Goal: Navigation & Orientation: Find specific page/section

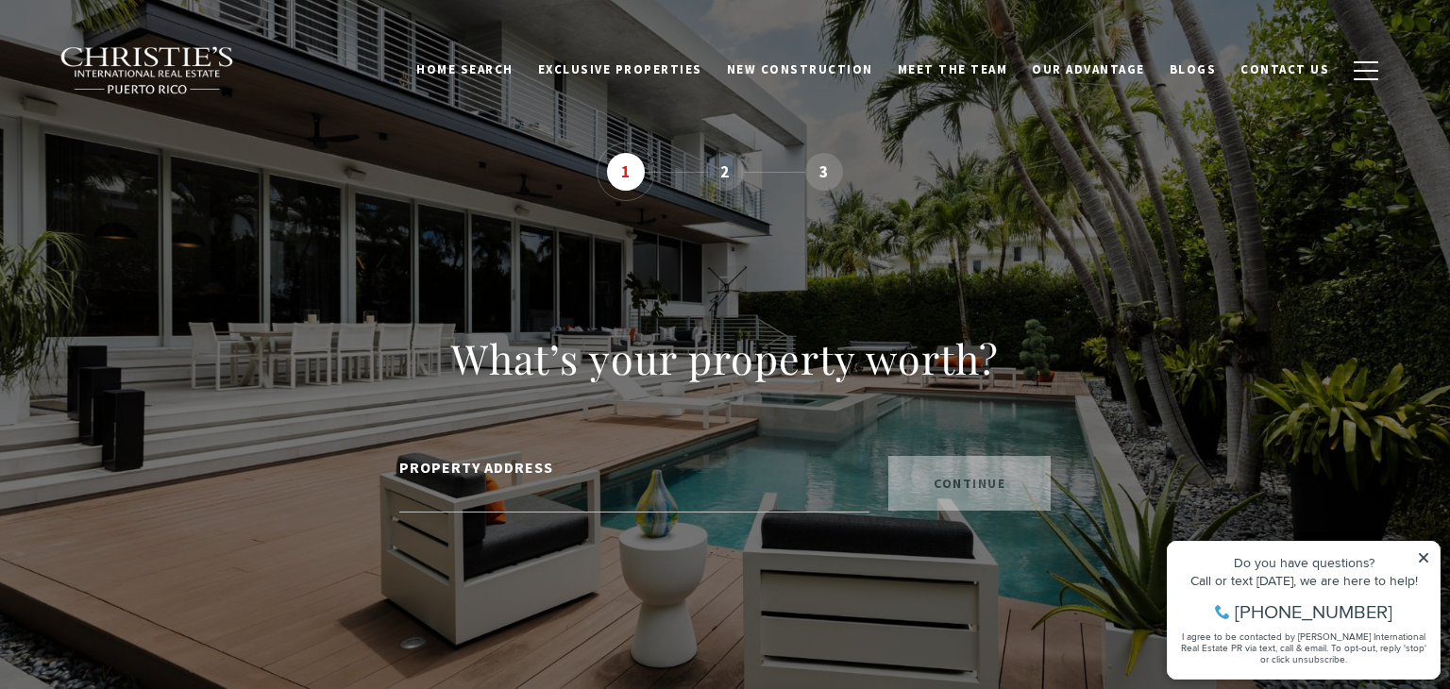
click at [1426, 564] on icon at bounding box center [1423, 557] width 13 height 13
click at [1427, 561] on icon at bounding box center [1423, 557] width 9 height 9
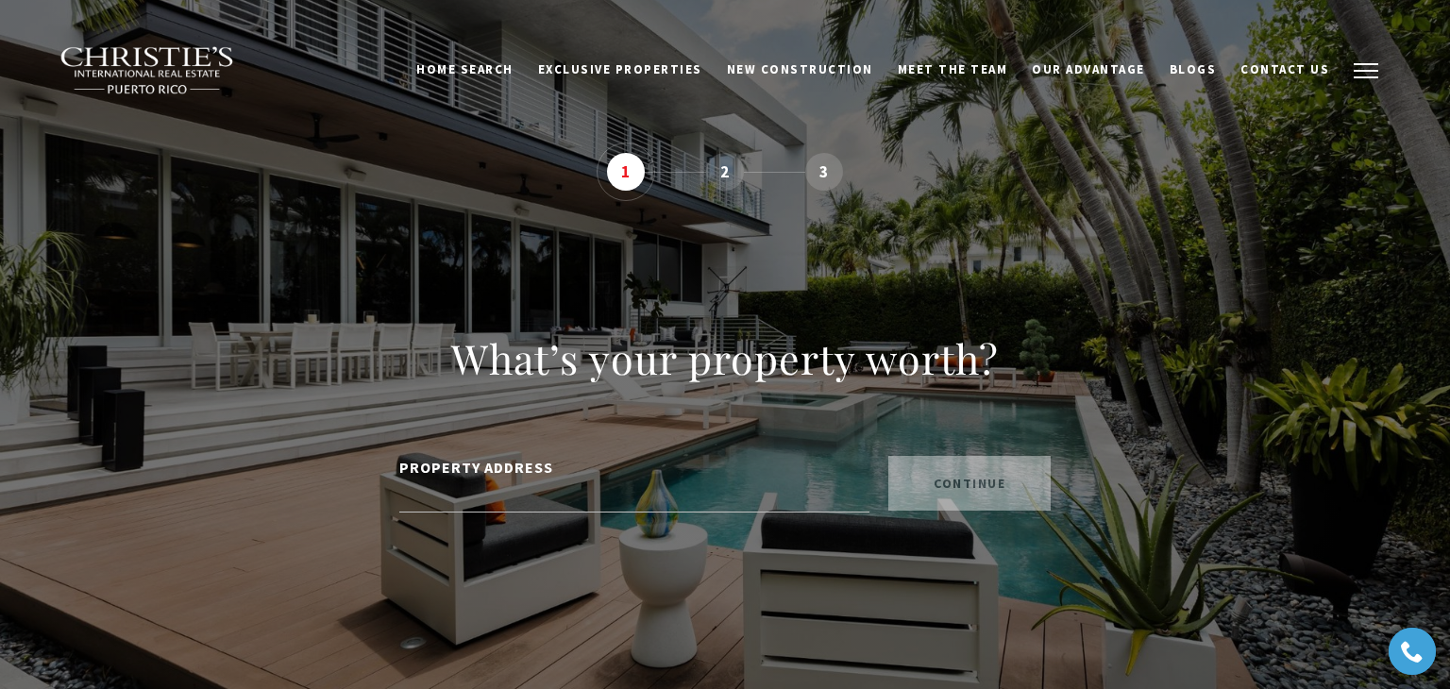
click at [1362, 70] on span "button" at bounding box center [1366, 71] width 25 height 2
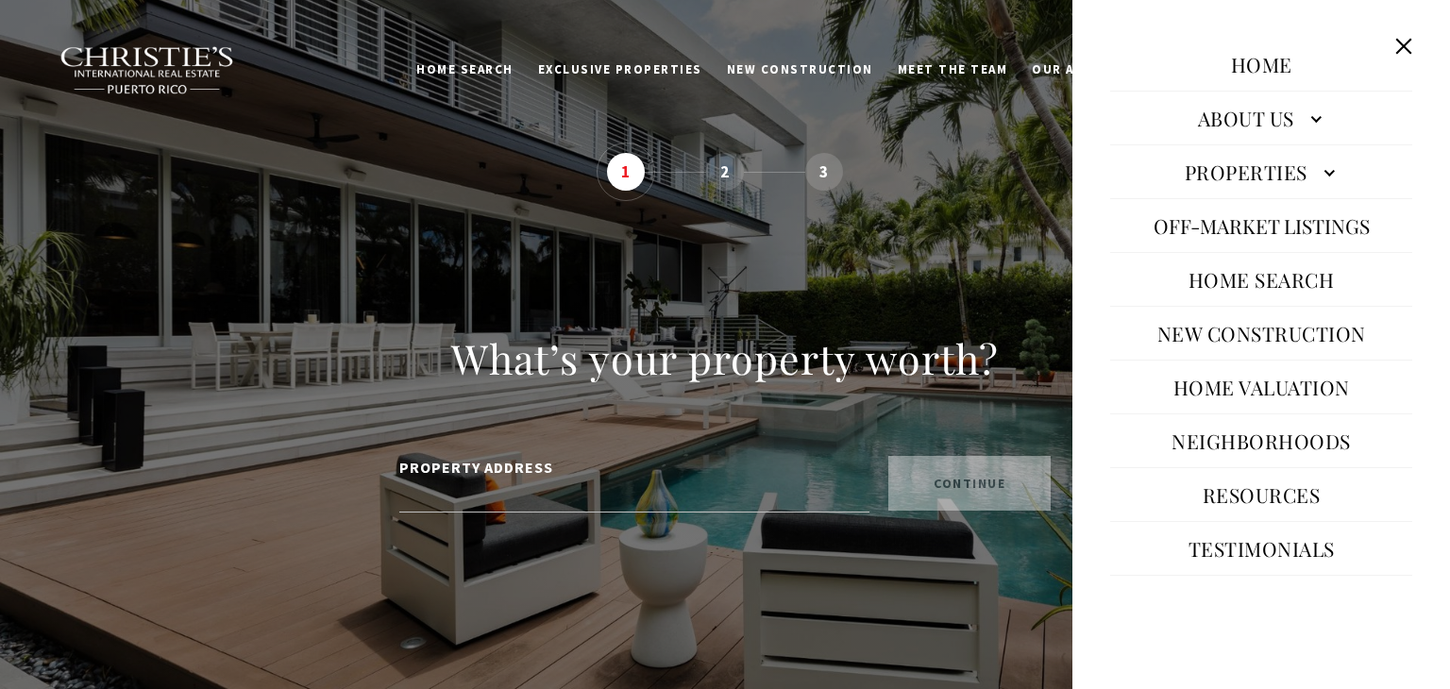
click at [1314, 122] on link "About Us" at bounding box center [1261, 117] width 302 height 45
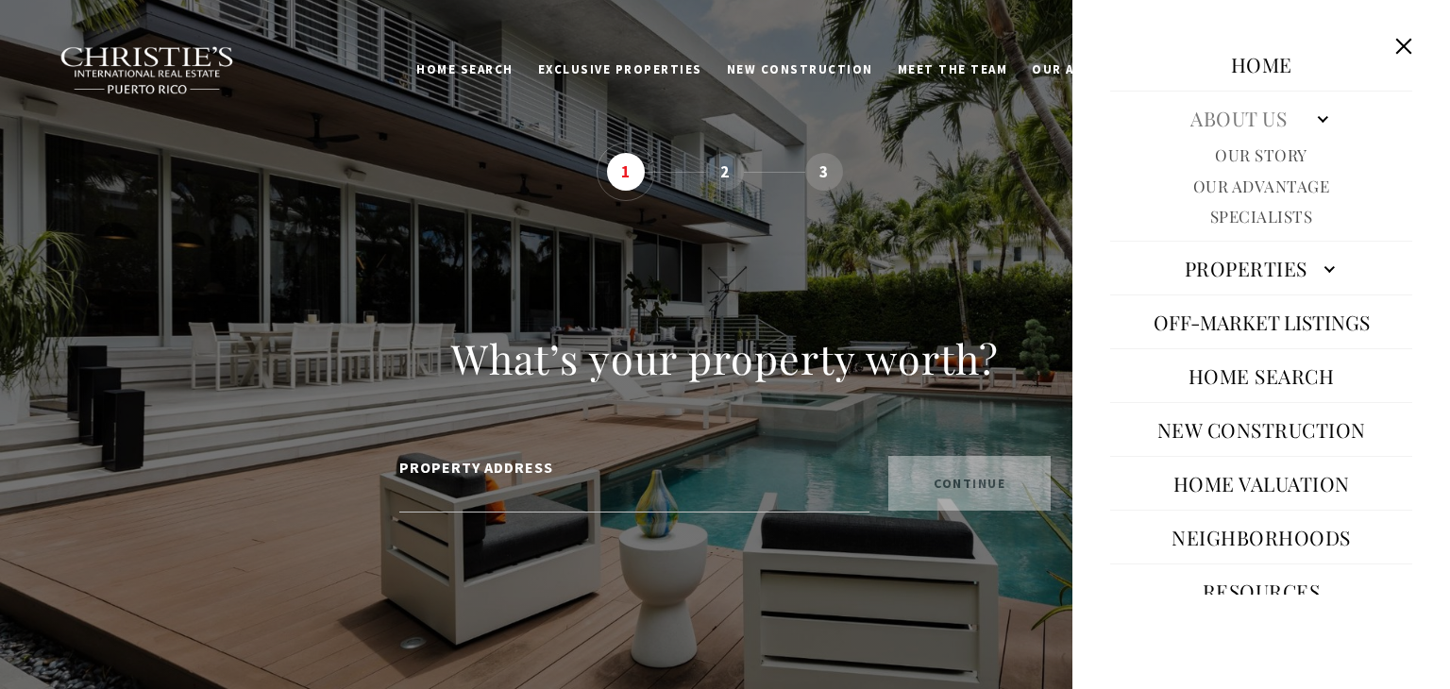
click at [1332, 269] on link "Properties" at bounding box center [1261, 267] width 302 height 45
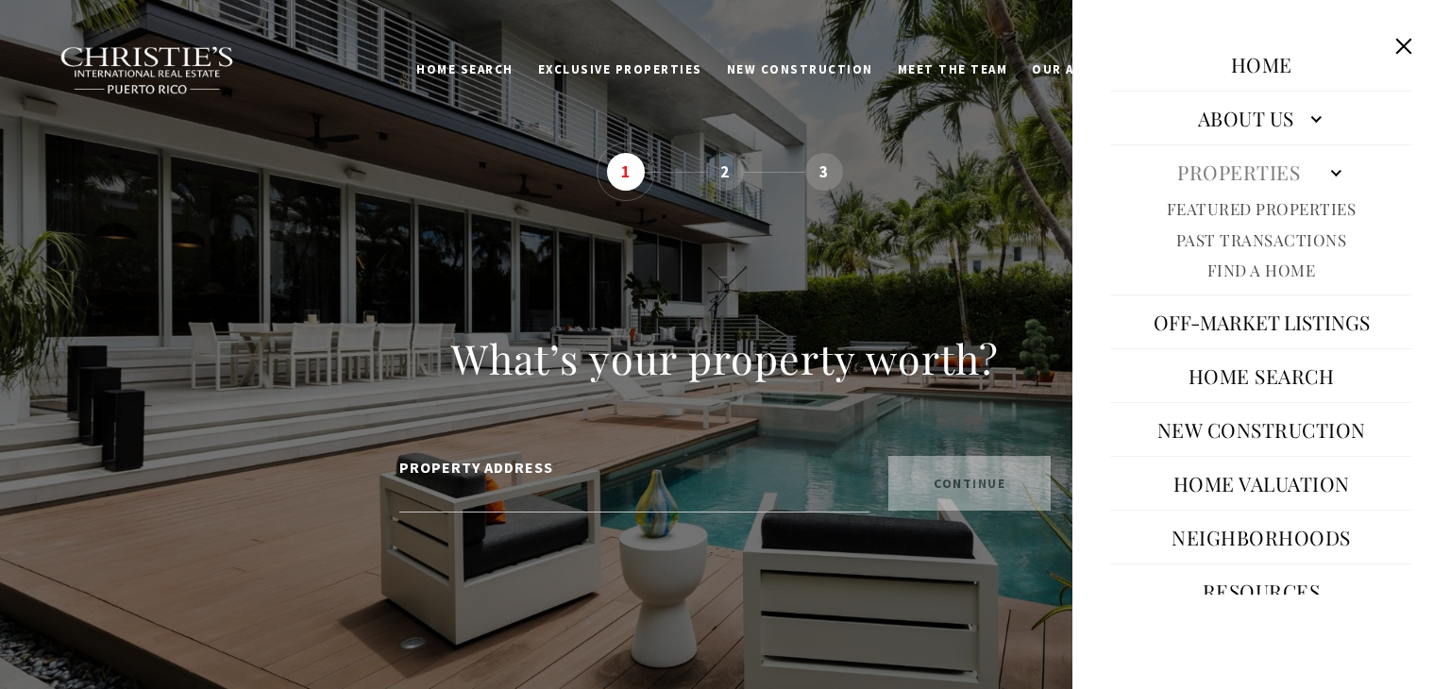
click at [918, 228] on div "**********" at bounding box center [725, 344] width 1322 height 689
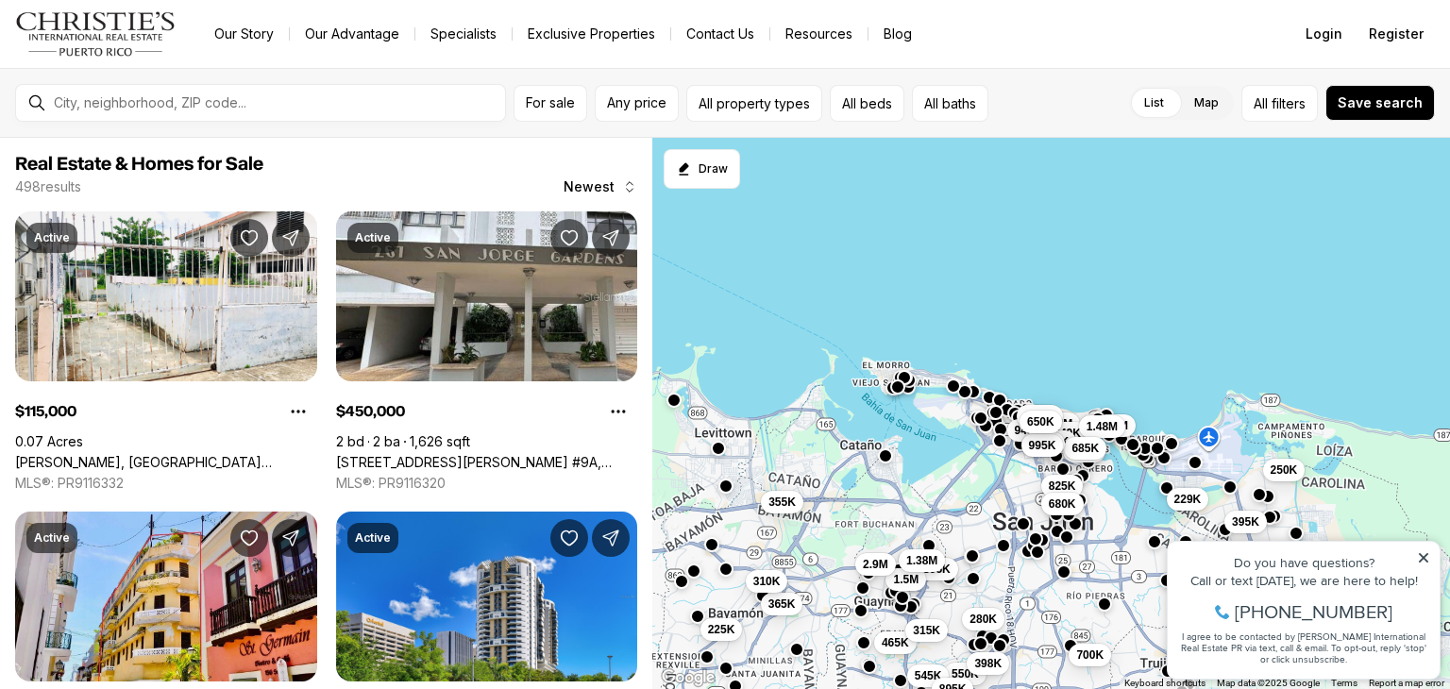
click at [1424, 560] on icon at bounding box center [1423, 557] width 13 height 13
